Goal: Information Seeking & Learning: Learn about a topic

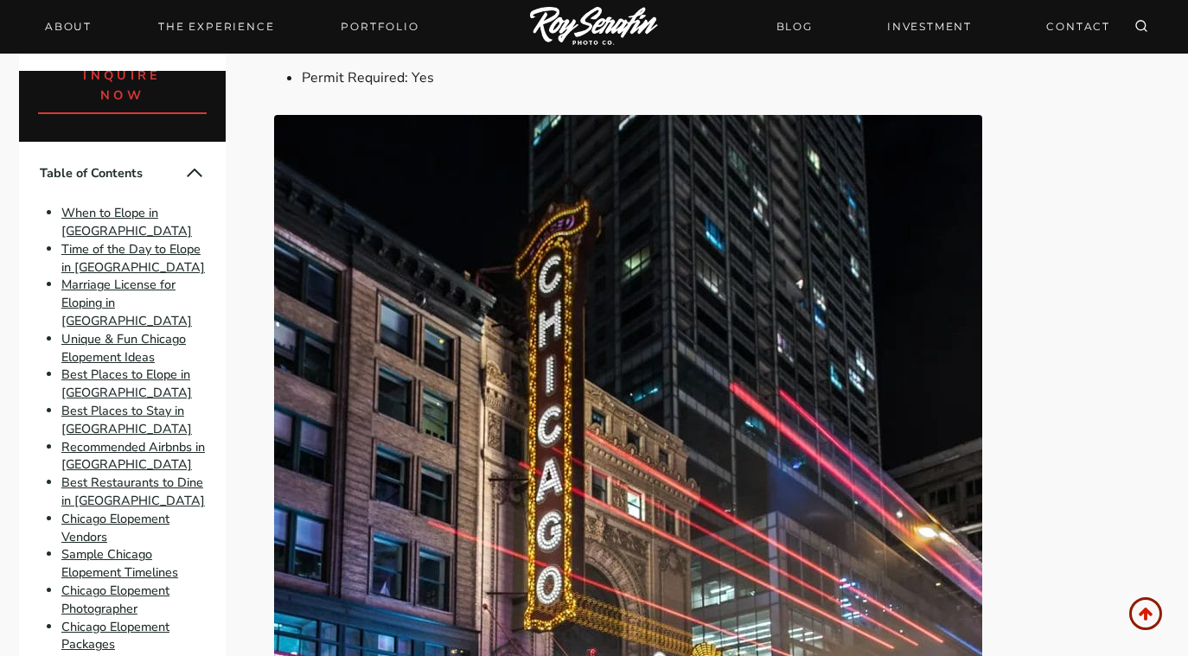
scroll to position [8752, 0]
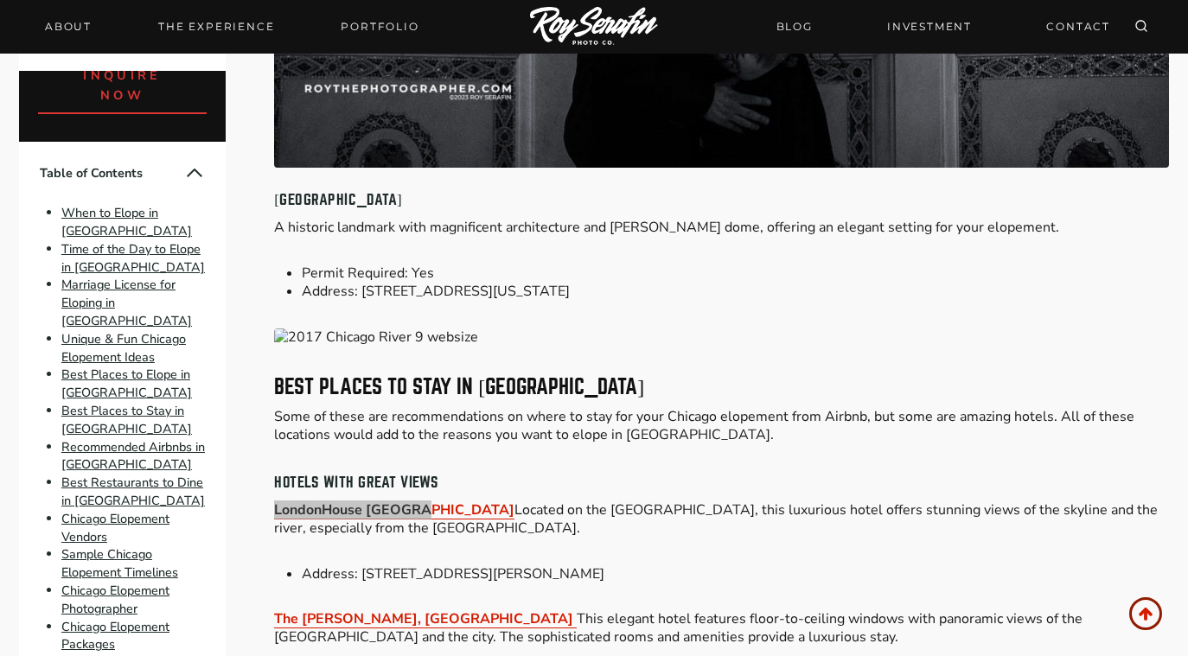
drag, startPoint x: 349, startPoint y: 404, endPoint x: 664, endPoint y: 9, distance: 505.8
click at [688, 408] on p "Some of these are recommendations on where to stay for your Chicago elopement f…" at bounding box center [721, 426] width 895 height 36
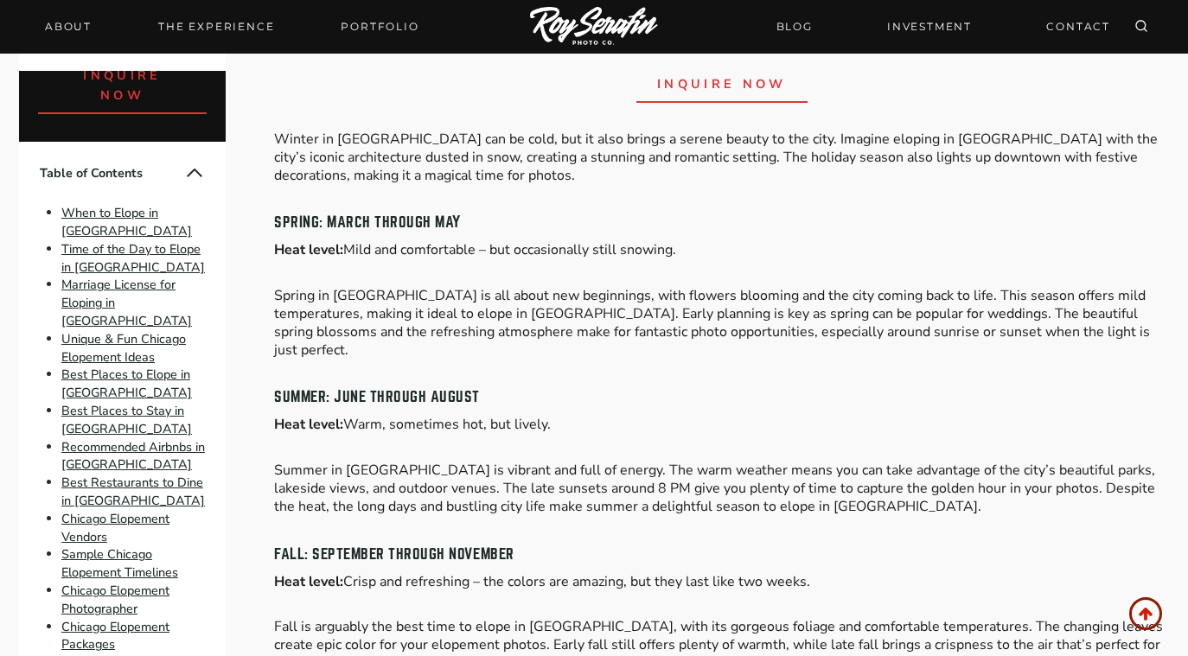
scroll to position [1335, 0]
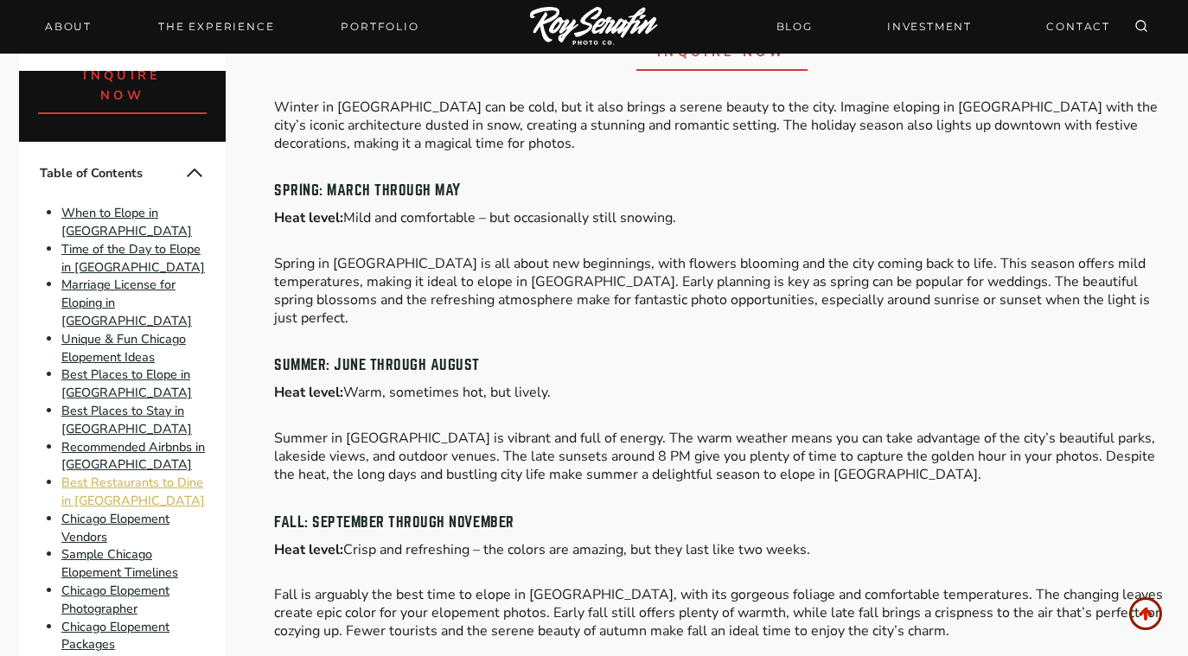
click at [166, 474] on link "Best Restaurants to Dine in Chicago" at bounding box center [133, 491] width 144 height 35
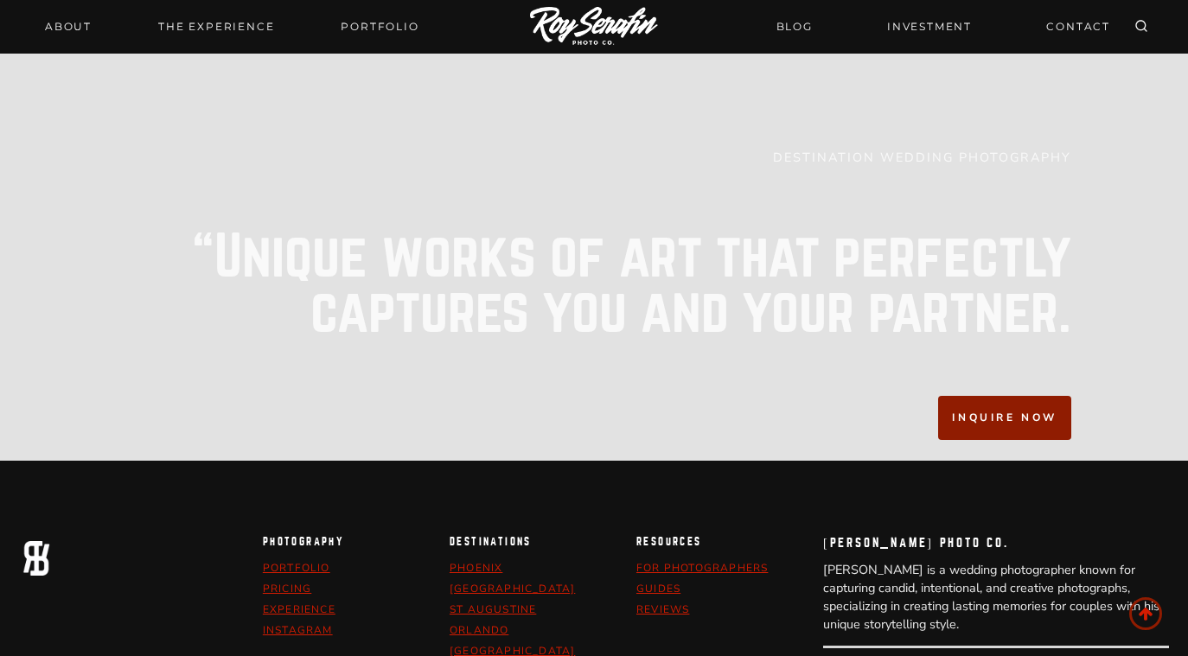
scroll to position [20056, 0]
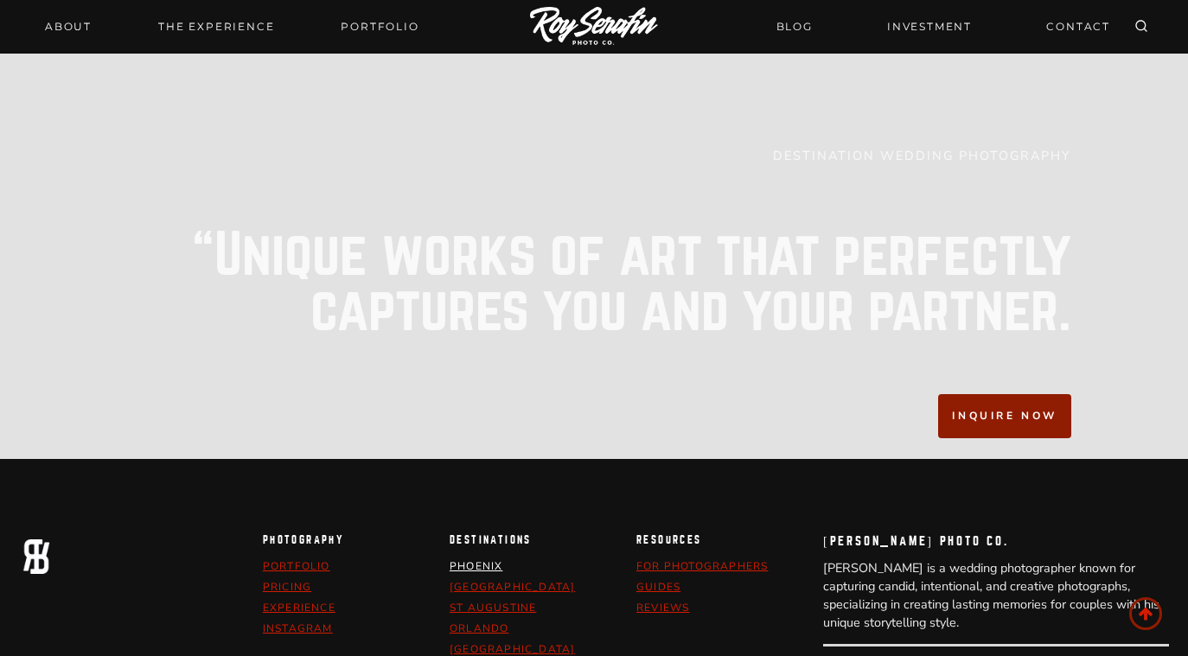
click at [470, 560] on link "Phoenix" at bounding box center [476, 567] width 53 height 14
